Goal: Information Seeking & Learning: Check status

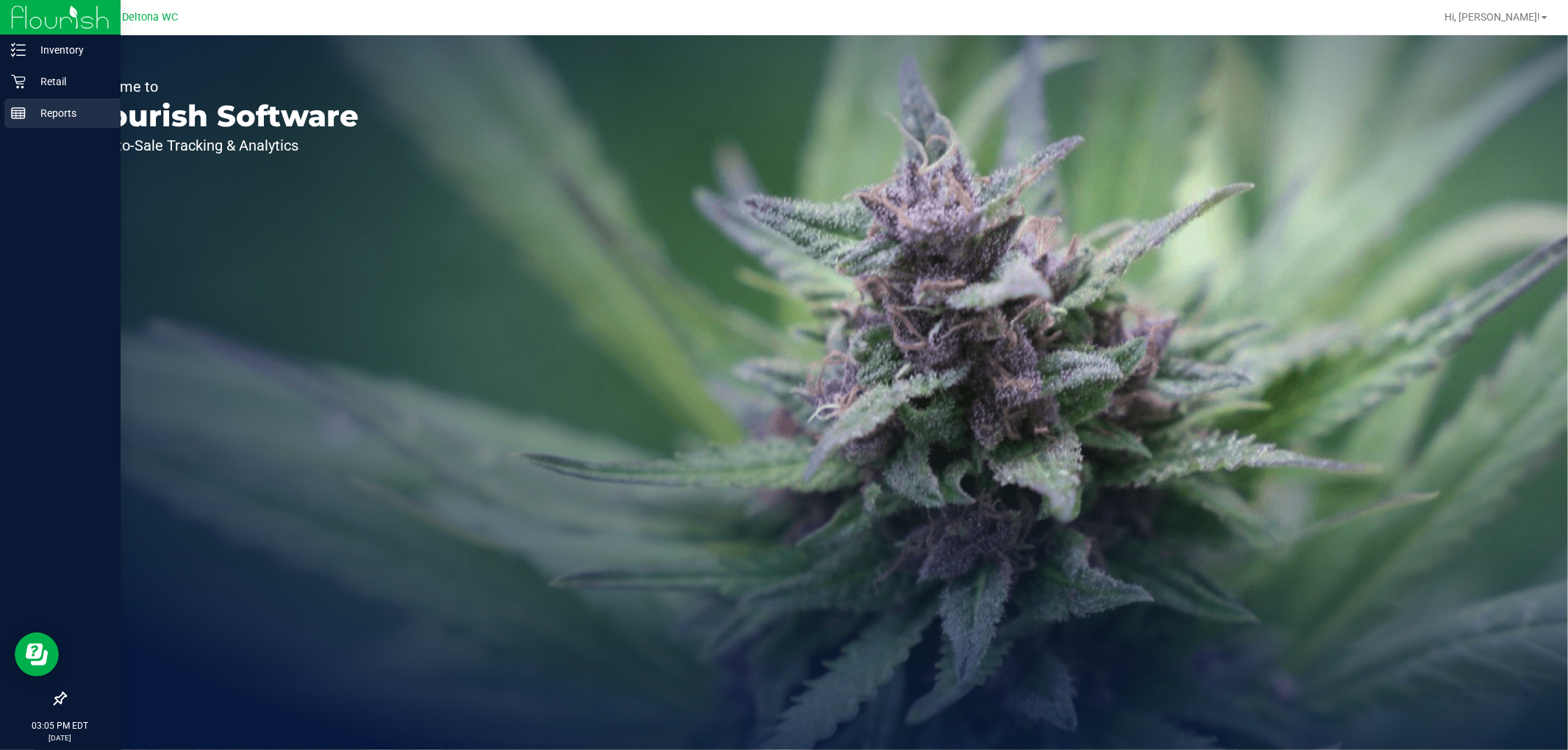
click at [53, 127] on div "Reports" at bounding box center [62, 113] width 116 height 29
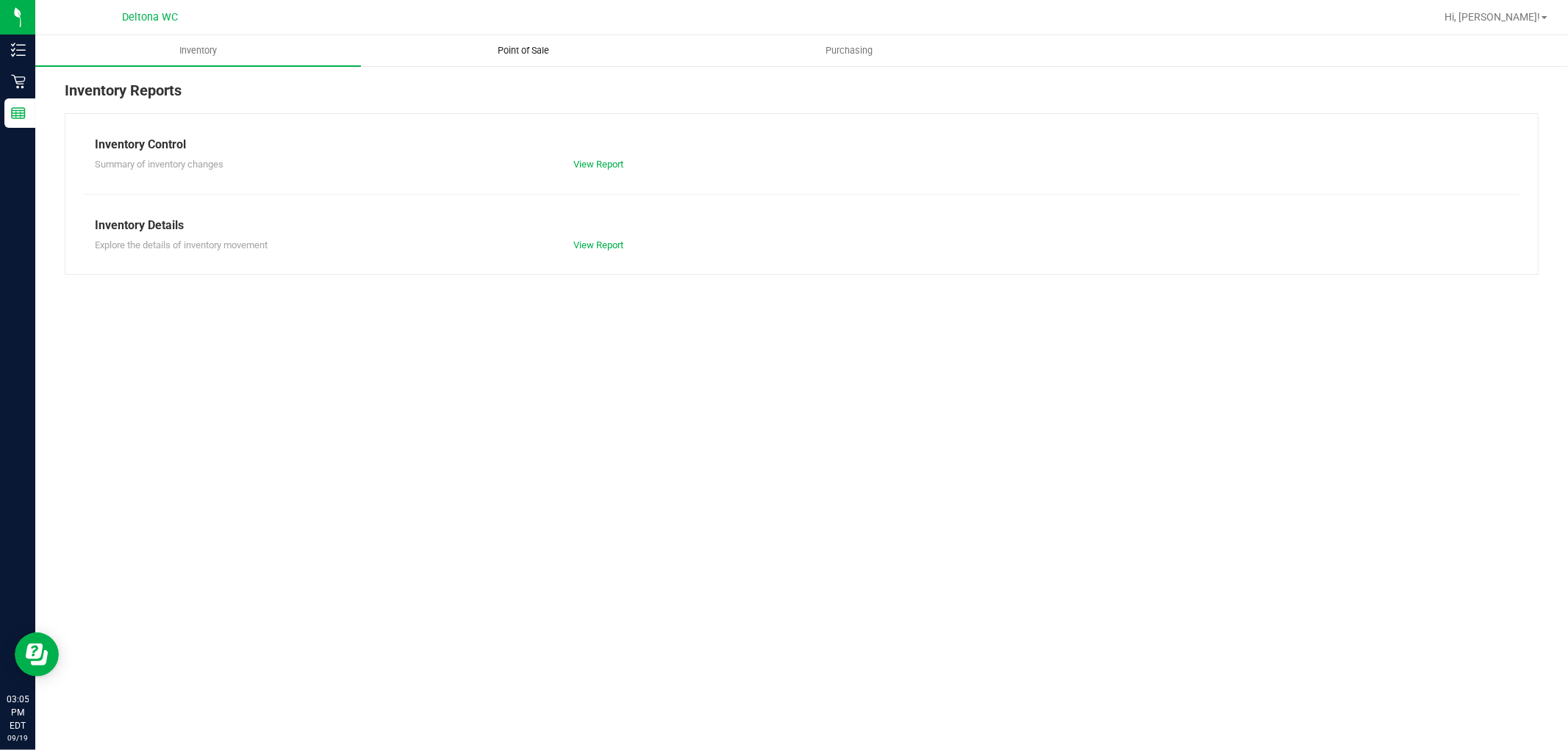
click at [559, 57] on span "Point of Sale" at bounding box center [524, 50] width 91 height 13
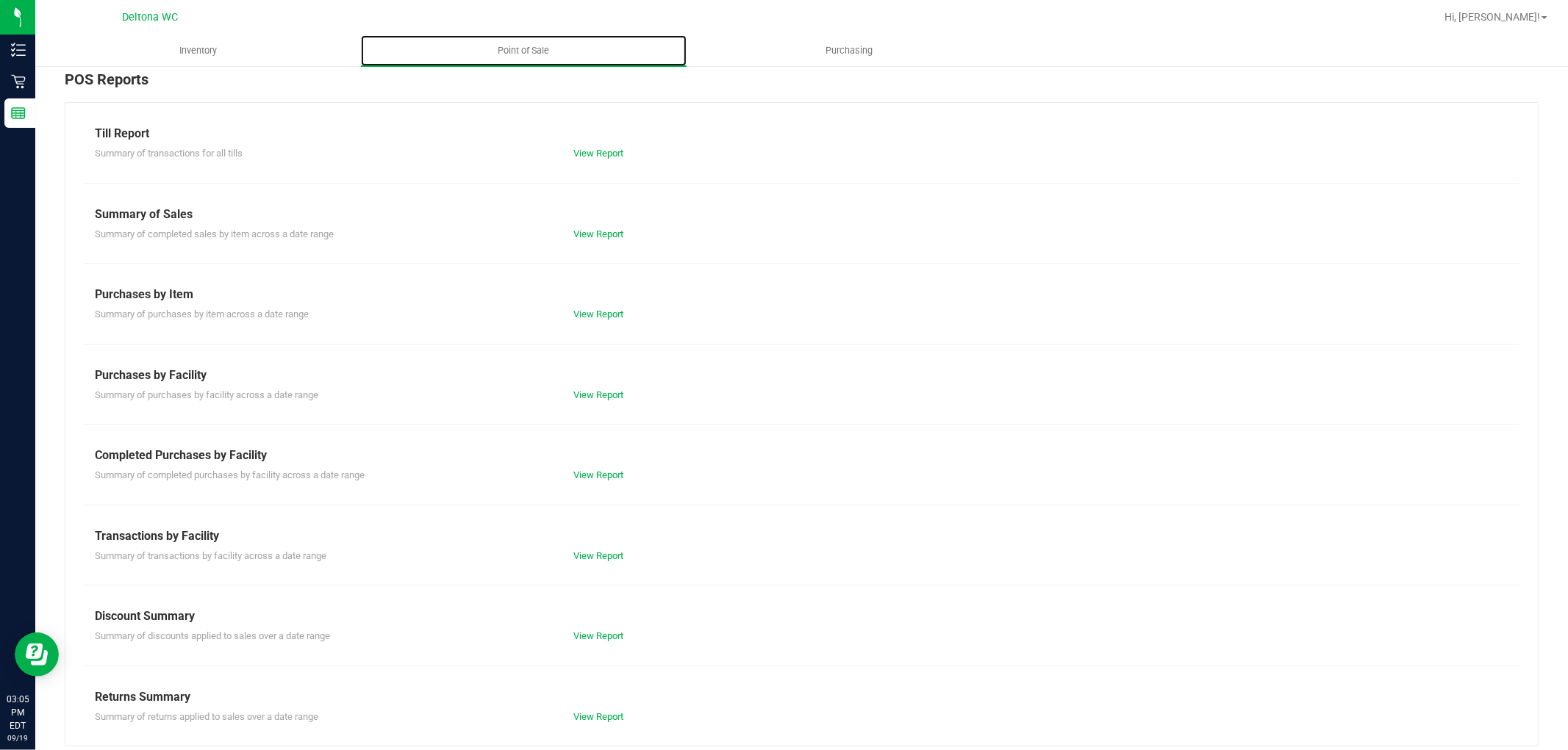
scroll to position [23, 0]
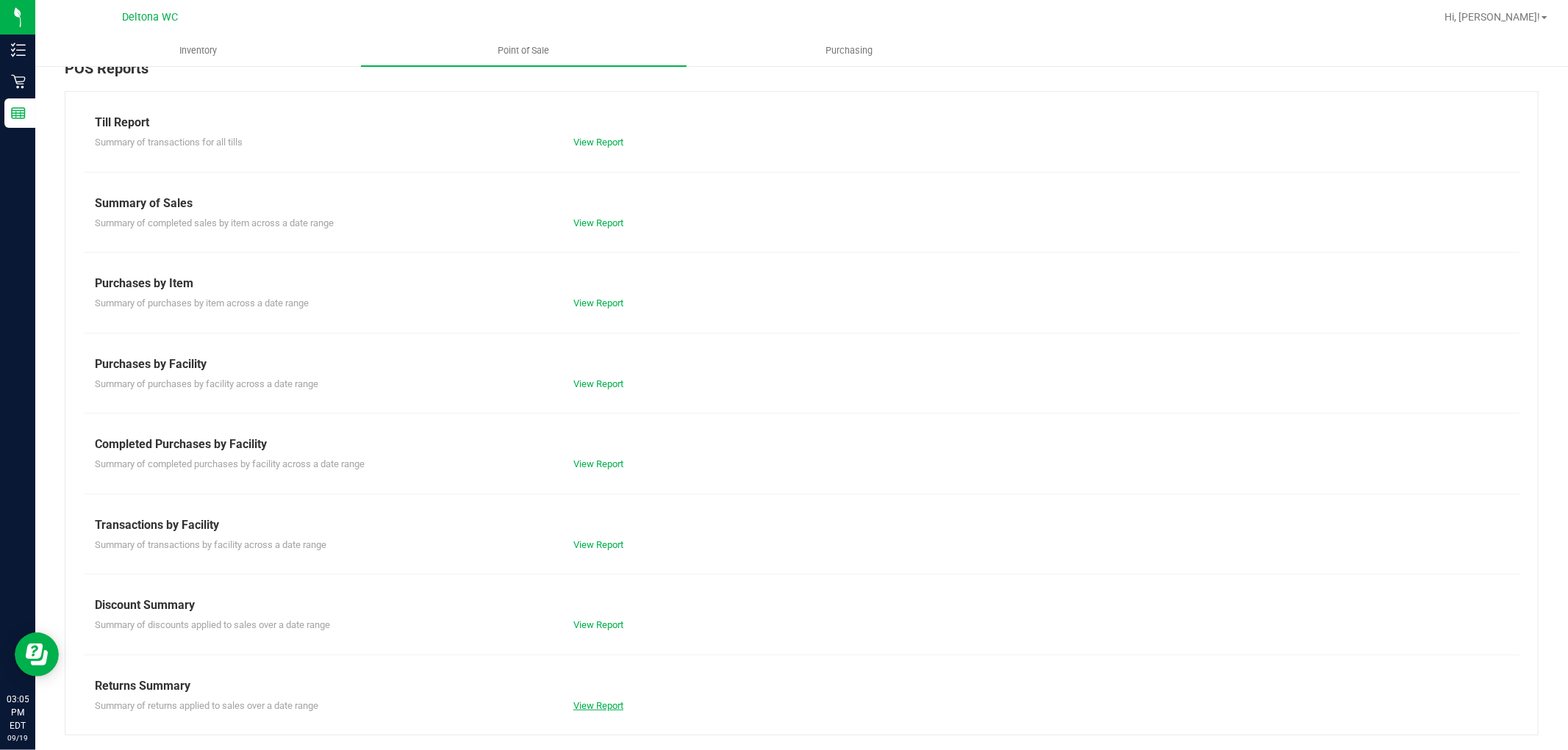
click at [585, 702] on link "View Report" at bounding box center [598, 706] width 50 height 11
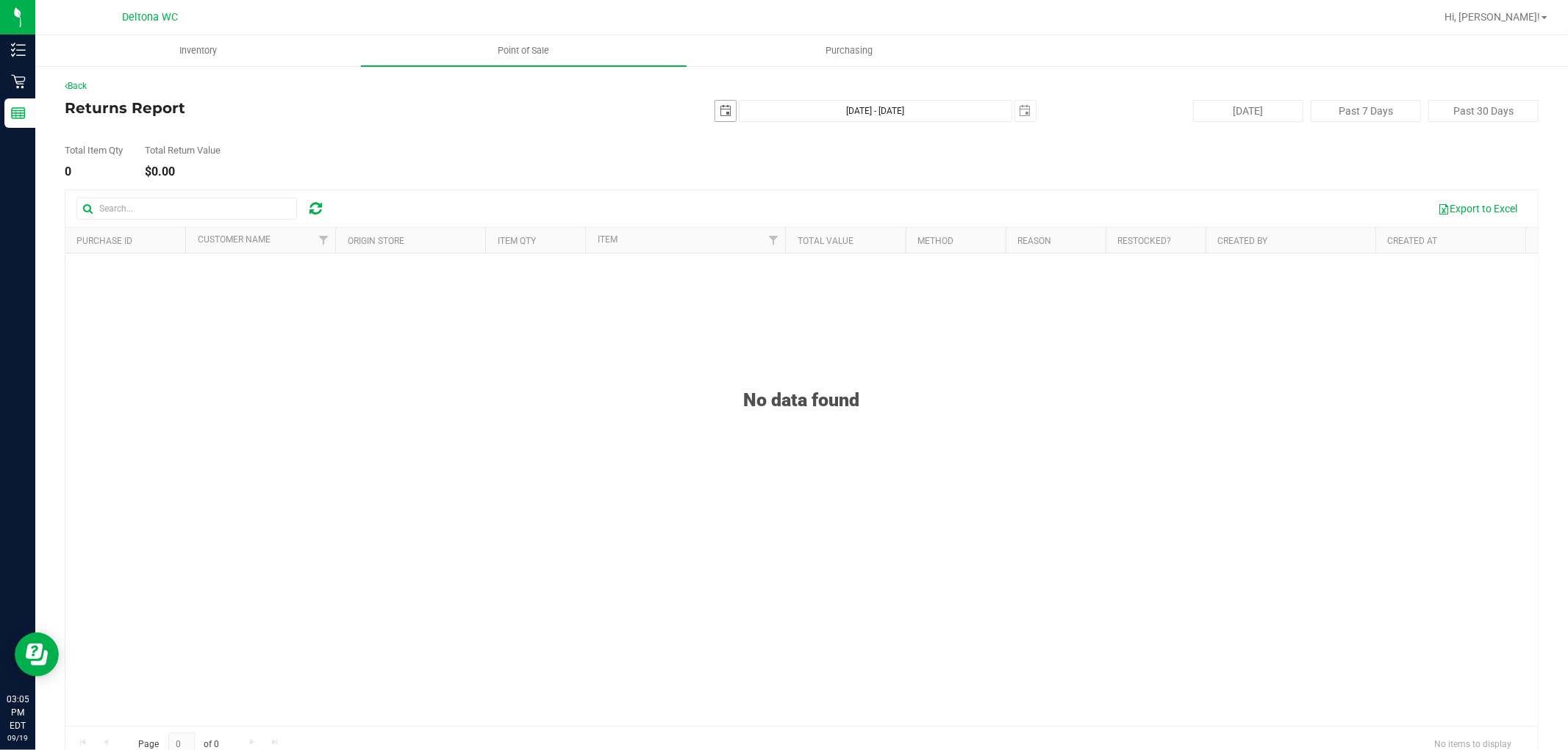
click at [720, 111] on span "select" at bounding box center [725, 111] width 12 height 12
click at [747, 237] on link "15" at bounding box center [741, 238] width 21 height 23
type input "2025-09-15"
type input "Sep 15, 2025 - Sep 19, 2025"
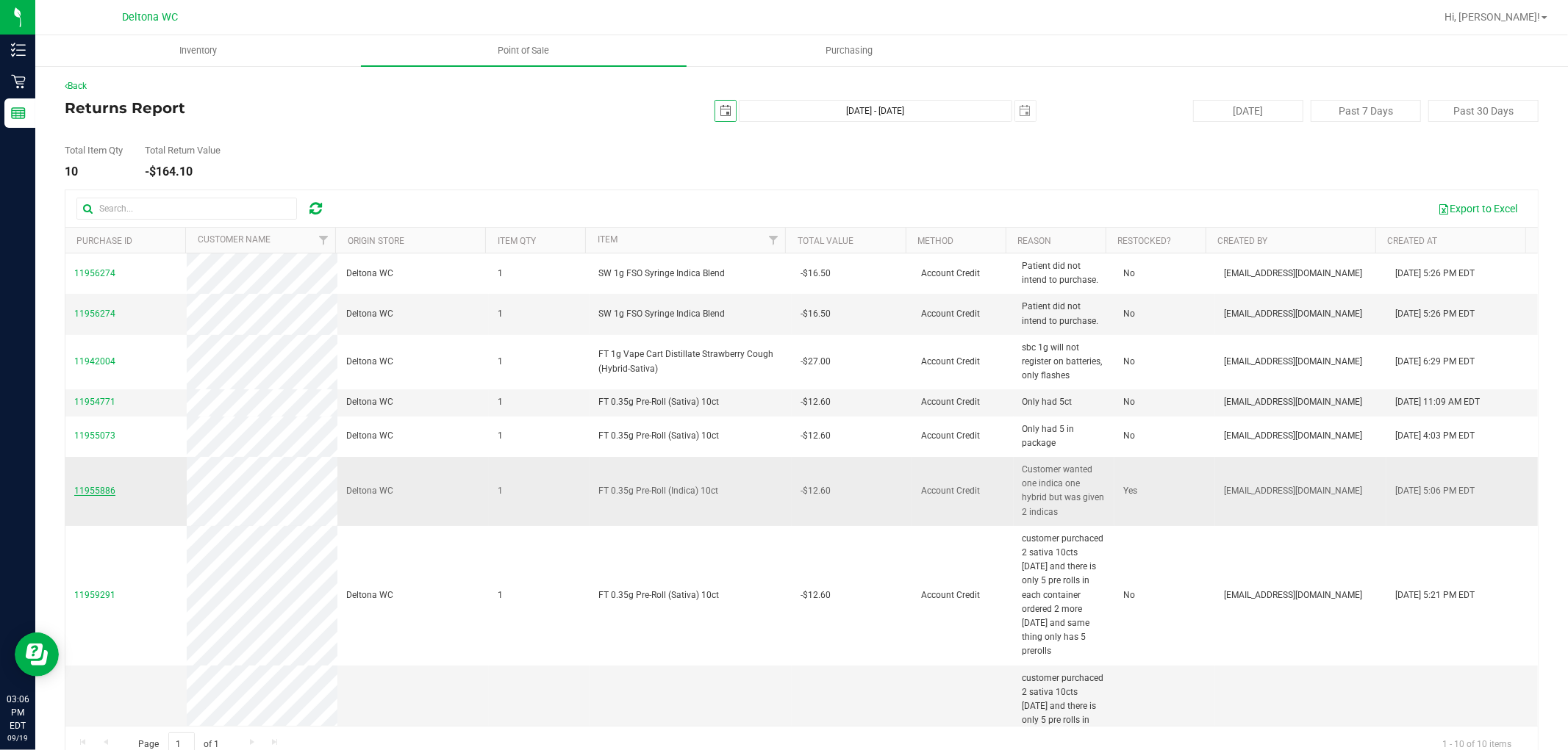
click at [108, 487] on span "11955886" at bounding box center [95, 490] width 41 height 11
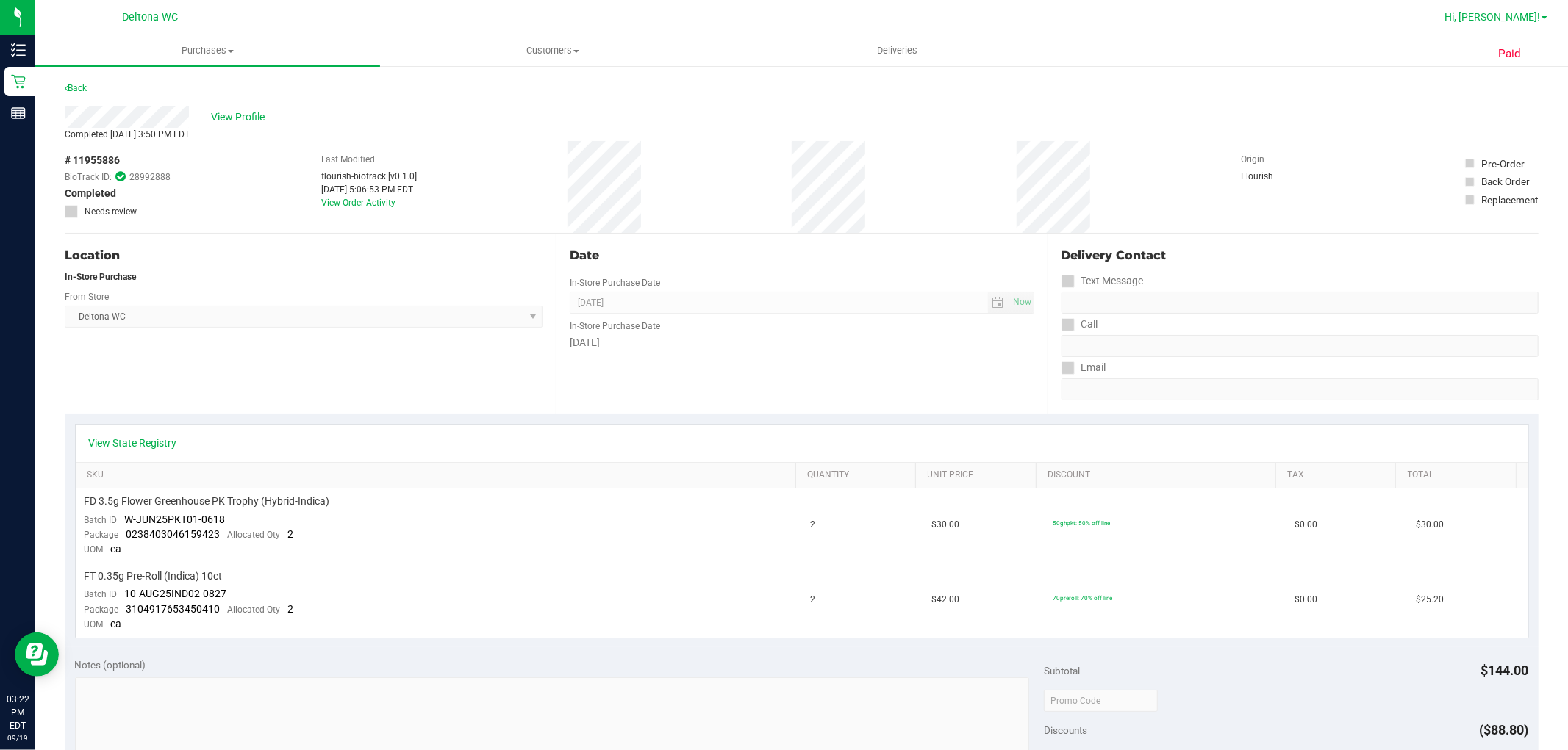
click at [1507, 13] on span "Hi, Kaylee!" at bounding box center [1492, 17] width 96 height 12
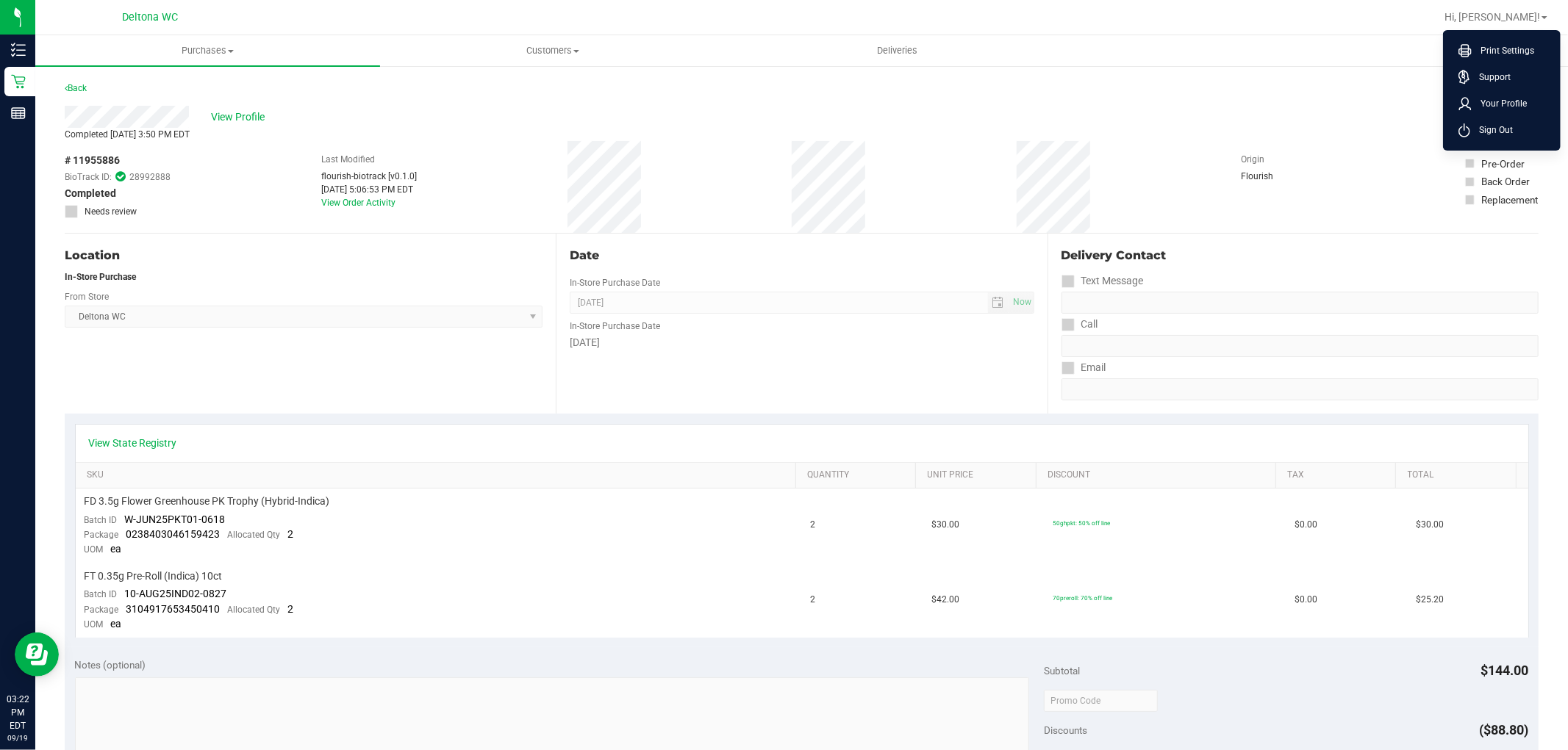
click at [1472, 128] on span "Sign Out" at bounding box center [1491, 130] width 43 height 15
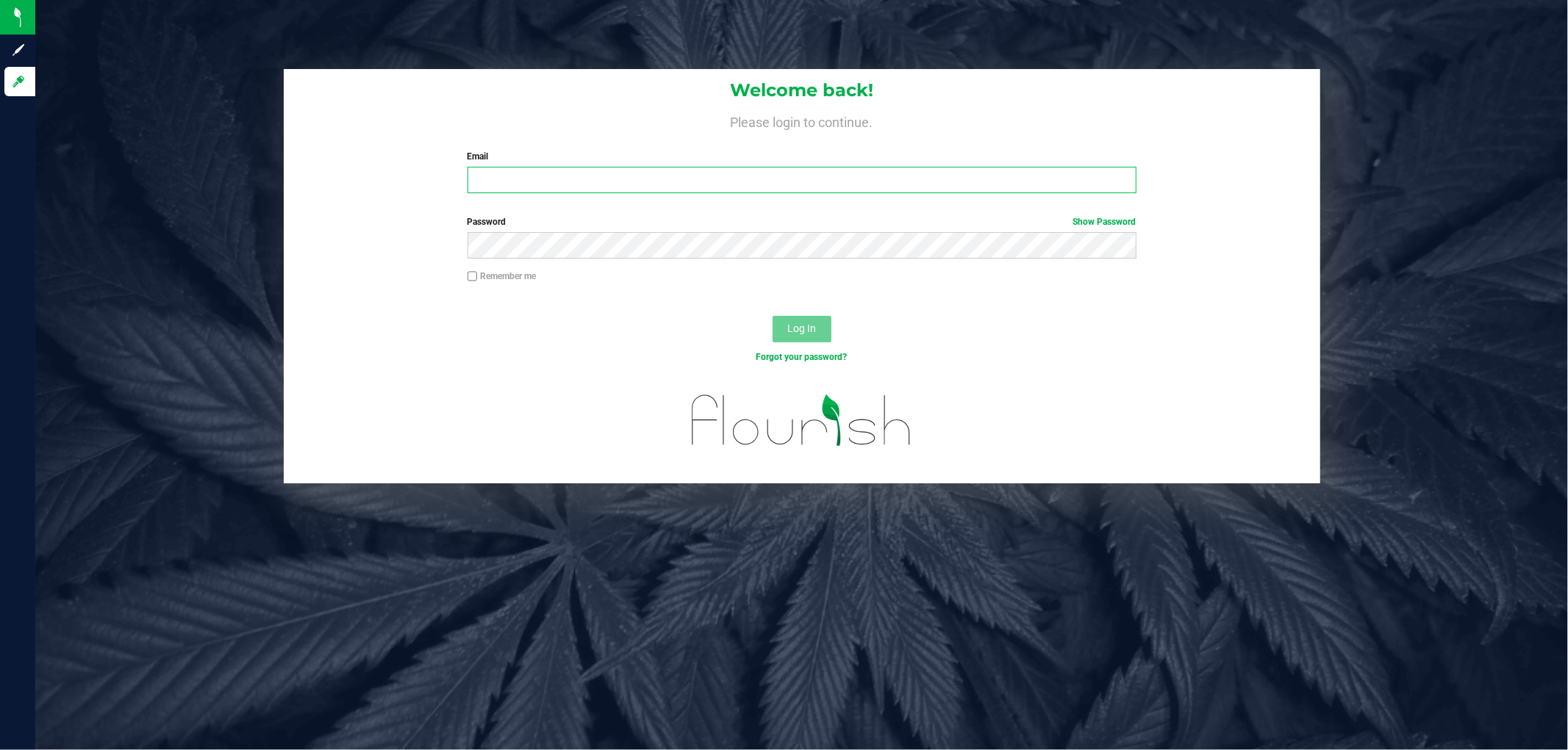
click at [1069, 172] on input "Email" at bounding box center [801, 180] width 669 height 27
click at [589, 180] on input "[EMAIL_ADDRESS][DOMAIN_NAME]" at bounding box center [801, 180] width 669 height 27
type input "[EMAIL_ADDRESS][DOMAIN_NAME]"
click at [772, 316] on button "Log In" at bounding box center [801, 328] width 59 height 27
